Goal: Task Accomplishment & Management: Use online tool/utility

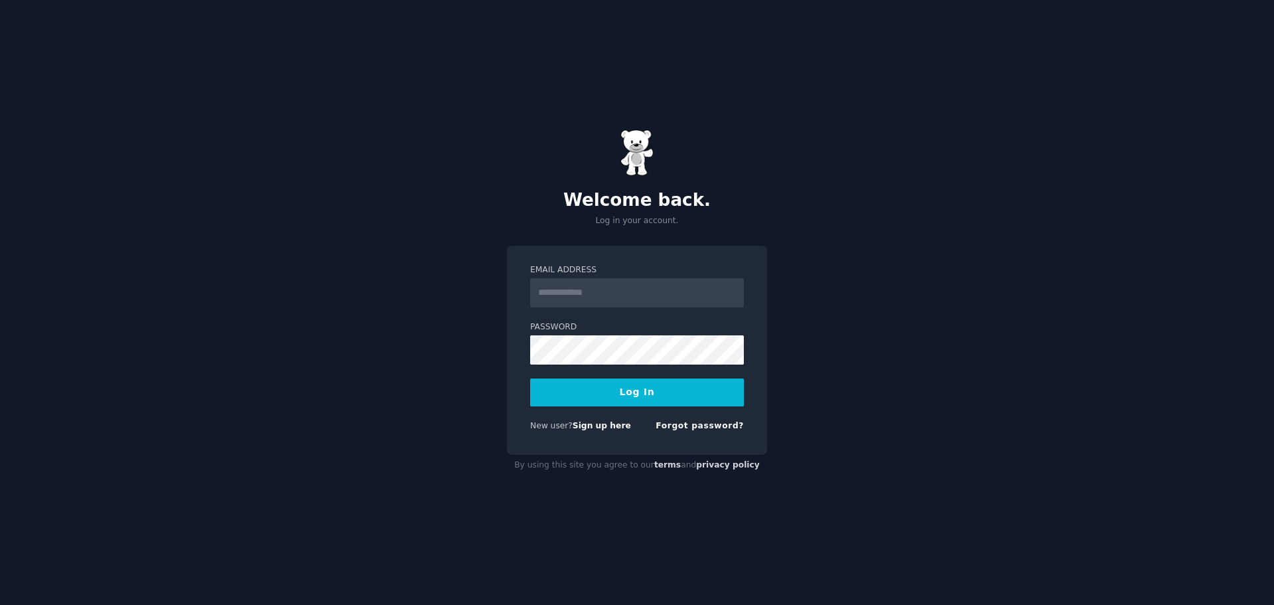
click at [593, 282] on input "Email Address" at bounding box center [637, 292] width 214 height 29
type input "**********"
drag, startPoint x: 629, startPoint y: 391, endPoint x: 751, endPoint y: 445, distance: 134.3
click at [629, 391] on button "Log In" at bounding box center [637, 392] width 214 height 28
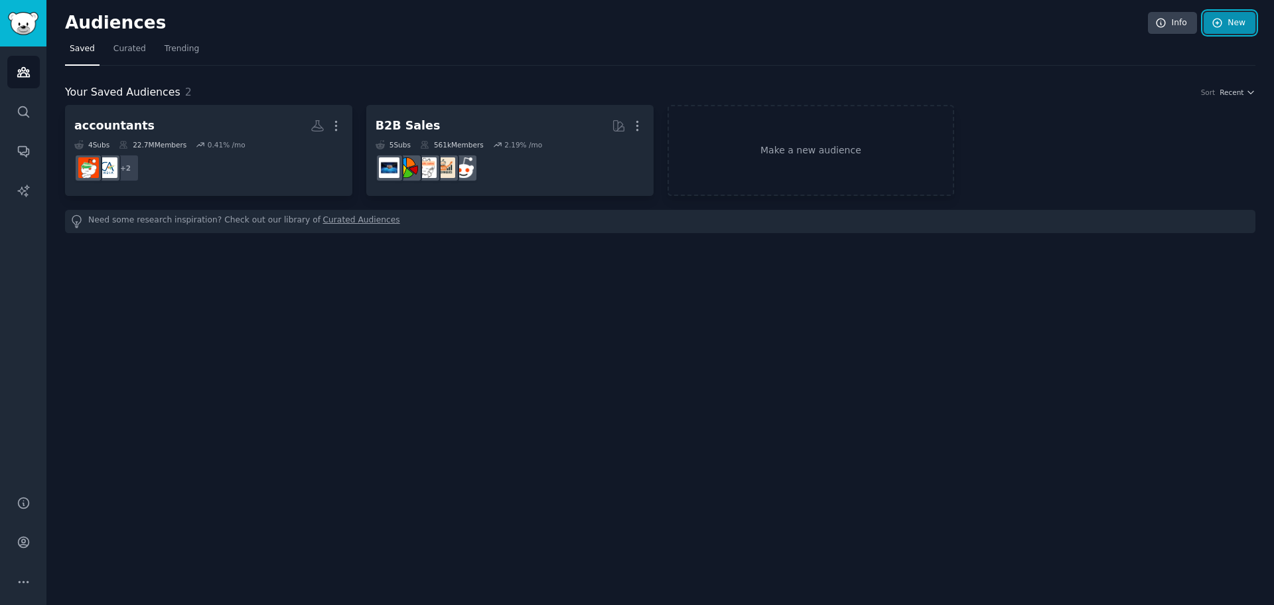
click at [1240, 23] on link "New" at bounding box center [1230, 23] width 52 height 23
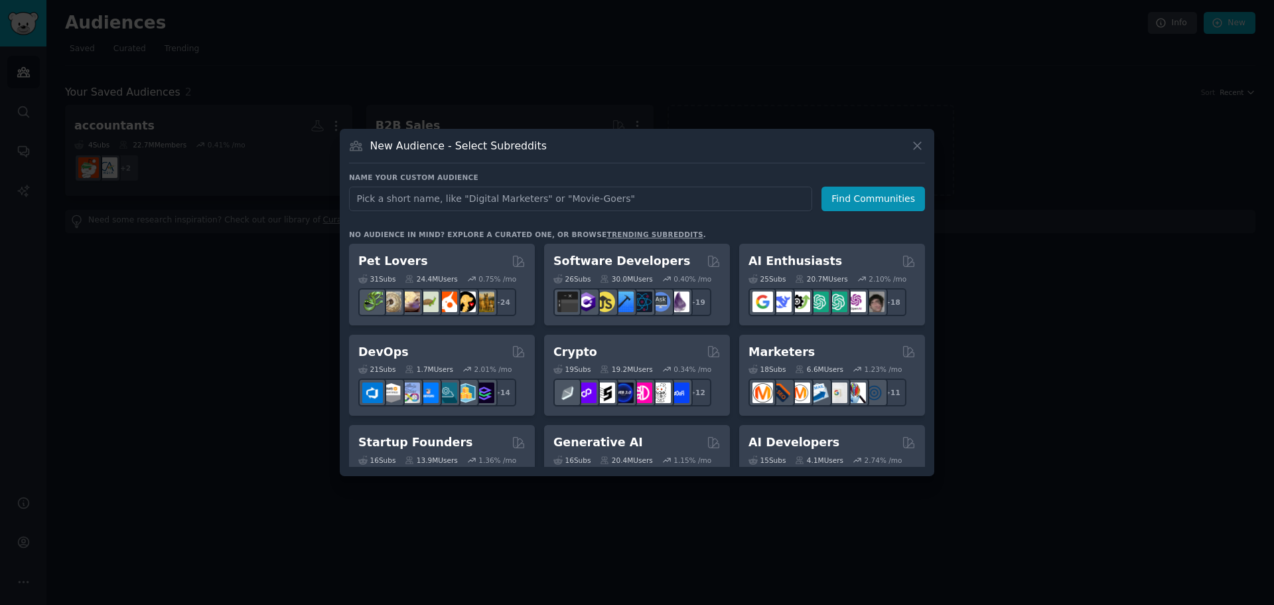
click at [650, 199] on input "text" at bounding box center [580, 198] width 463 height 25
type input "Api"
click at [855, 200] on button "Find Communities" at bounding box center [874, 198] width 104 height 25
